Goal: Information Seeking & Learning: Learn about a topic

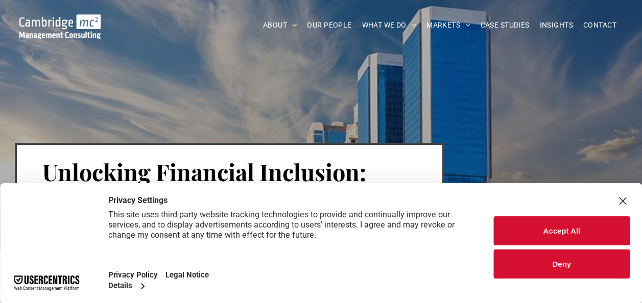
scroll to position [51, 0]
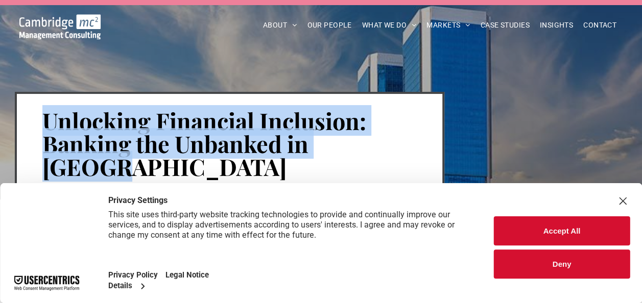
click at [397, 145] on h1 "Unlocking Financial Inclusion: Banking the Unbanked in [GEOGRAPHIC_DATA]" at bounding box center [229, 143] width 374 height 71
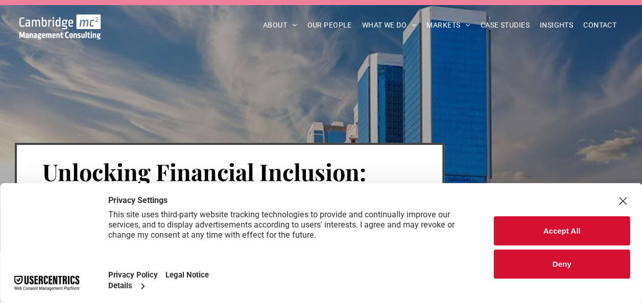
click at [600, 265] on button "Deny" at bounding box center [562, 264] width 136 height 29
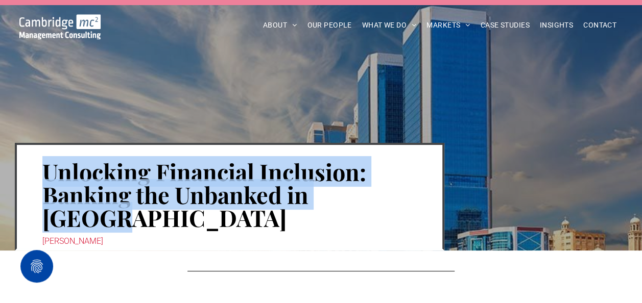
drag, startPoint x: 45, startPoint y: 164, endPoint x: 379, endPoint y: 197, distance: 335.6
click at [379, 197] on h1 "Unlocking Financial Inclusion: Banking the Unbanked in [GEOGRAPHIC_DATA]" at bounding box center [229, 194] width 374 height 71
copy h1 "Unlocking Financial Inclusion: Banking the Unbanked in [GEOGRAPHIC_DATA]"
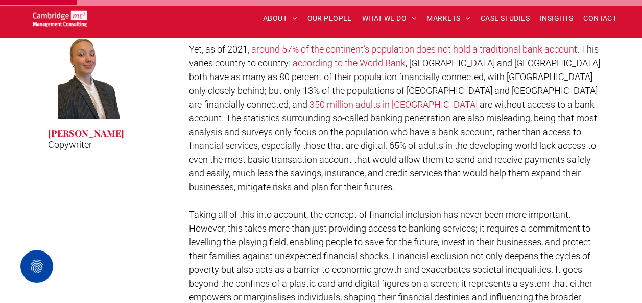
scroll to position [409, 0]
